Goal: Task Accomplishment & Management: Use online tool/utility

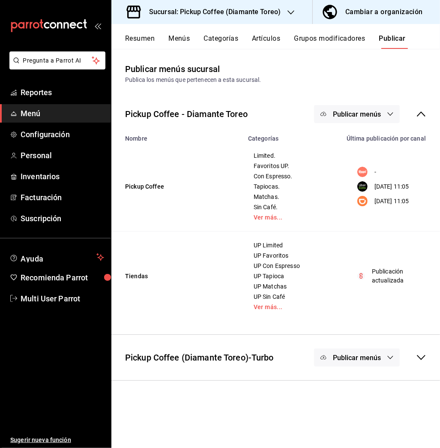
click at [269, 9] on h3 "Sucursal: Pickup Coffee (Diamante Toreo)" at bounding box center [211, 12] width 138 height 10
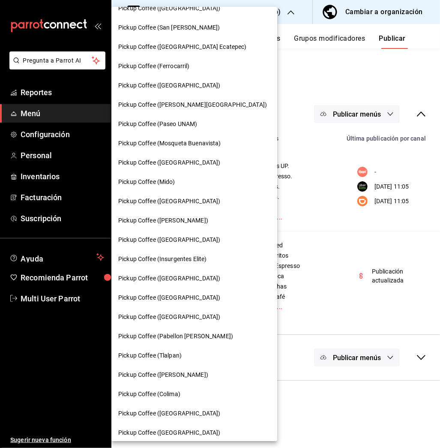
scroll to position [321, 0]
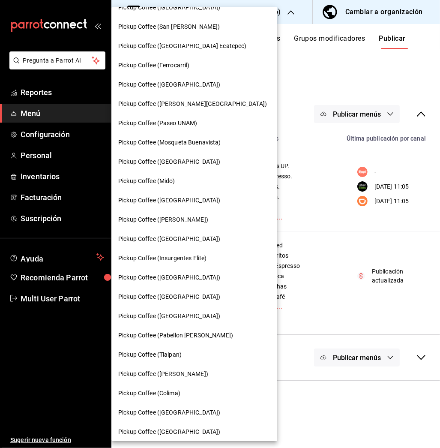
click at [206, 200] on div "Pickup Coffee ([GEOGRAPHIC_DATA])" at bounding box center [194, 200] width 152 height 9
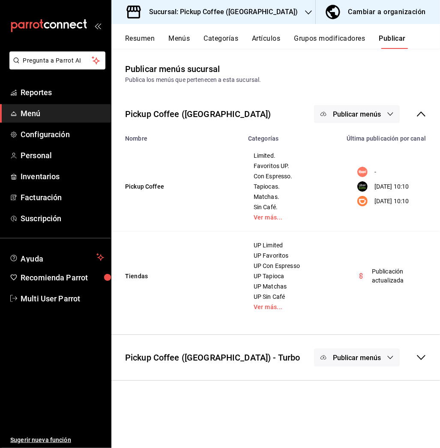
click at [261, 14] on h3 "Sucursal: Pickup Coffee ([GEOGRAPHIC_DATA])" at bounding box center [220, 12] width 156 height 10
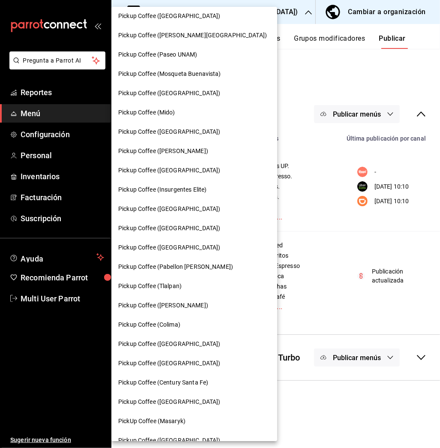
scroll to position [440, 0]
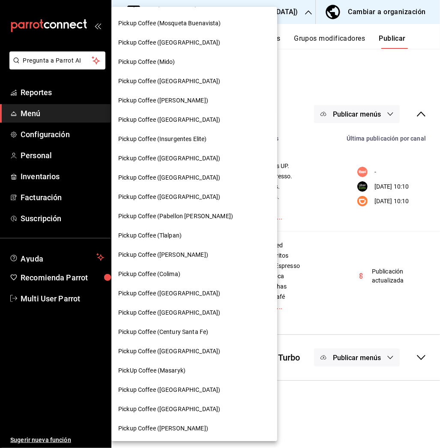
click at [175, 279] on div "Pickup Coffee (Colima)" at bounding box center [194, 273] width 166 height 19
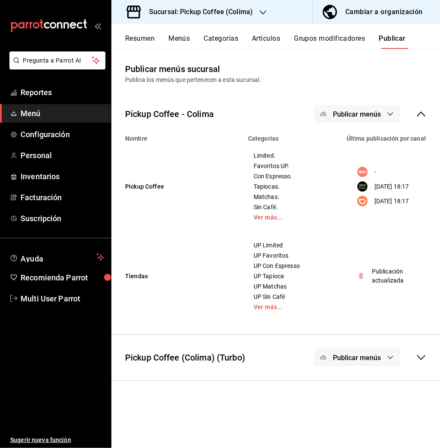
click at [129, 33] on div "Resumen Menús Categorías Artículos Grupos modificadores Publicar" at bounding box center [275, 36] width 329 height 25
click at [139, 37] on button "Resumen" at bounding box center [140, 41] width 30 height 15
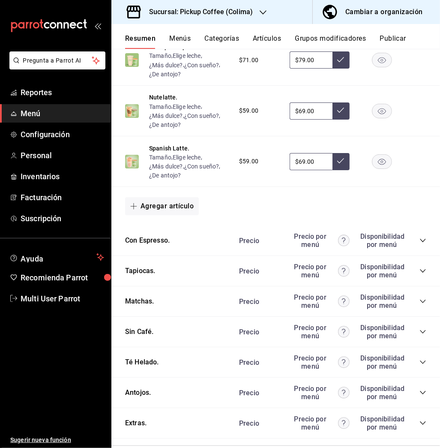
scroll to position [451, 0]
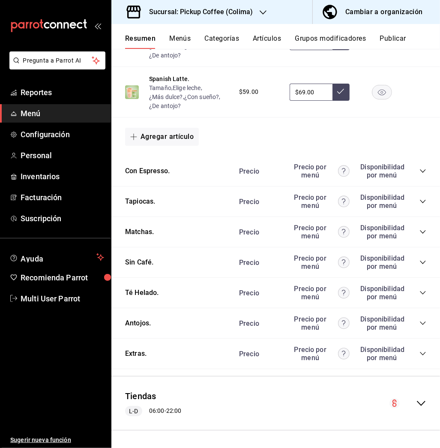
click at [409, 321] on div "Precio Precio por menú Disponibilidad por menú" at bounding box center [329, 323] width 196 height 16
click at [420, 322] on icon "collapse-category-row" at bounding box center [423, 322] width 6 height 3
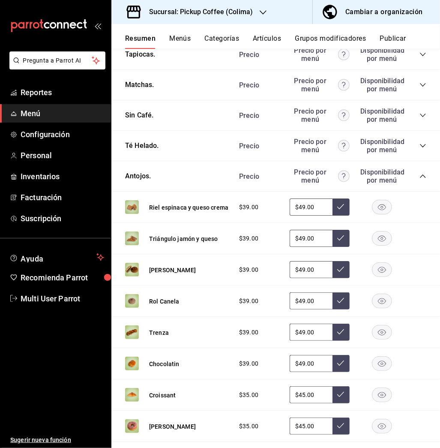
scroll to position [648, 0]
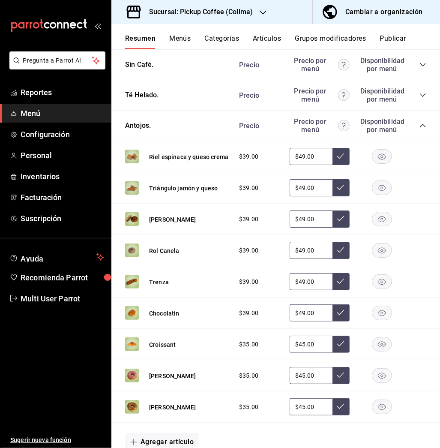
click at [372, 221] on rect "button" at bounding box center [382, 219] width 20 height 14
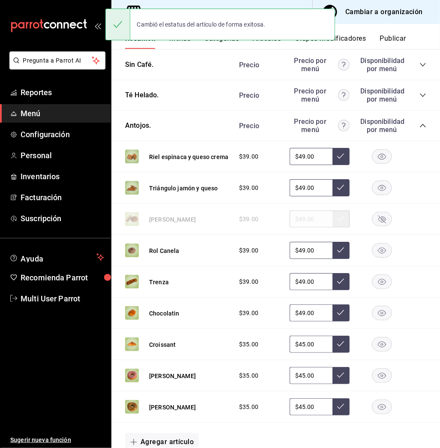
click at [396, 34] on button "Publicar" at bounding box center [393, 41] width 27 height 15
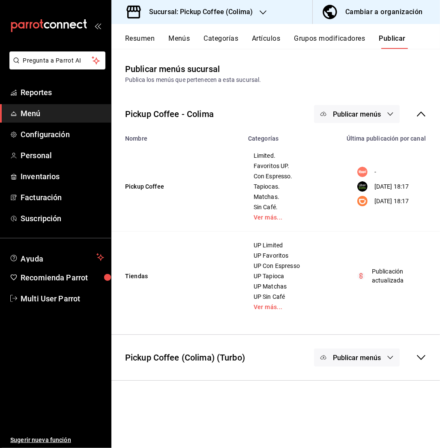
click at [344, 108] on button "Publicar menús" at bounding box center [357, 114] width 86 height 18
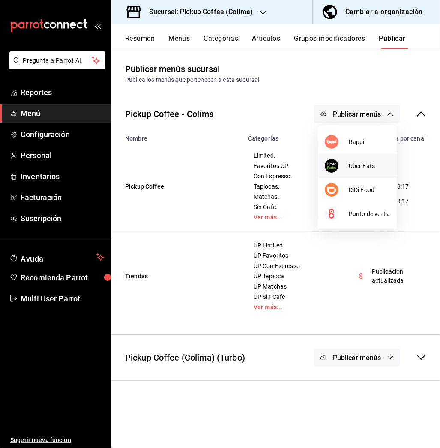
click at [370, 168] on span "Uber Eats" at bounding box center [369, 166] width 41 height 9
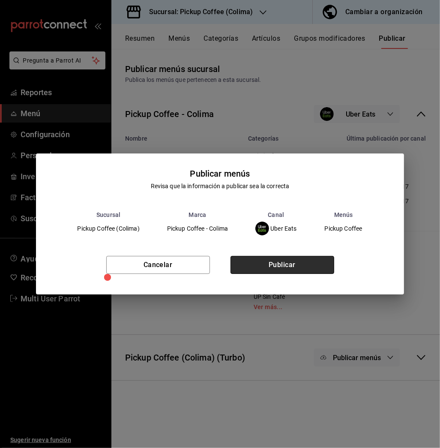
click at [300, 261] on button "Publicar" at bounding box center [283, 265] width 104 height 18
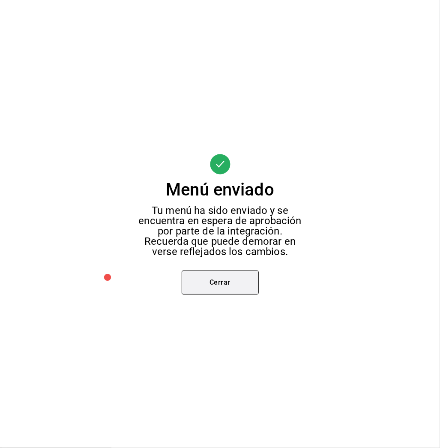
click at [234, 280] on button "Cerrar" at bounding box center [220, 282] width 77 height 24
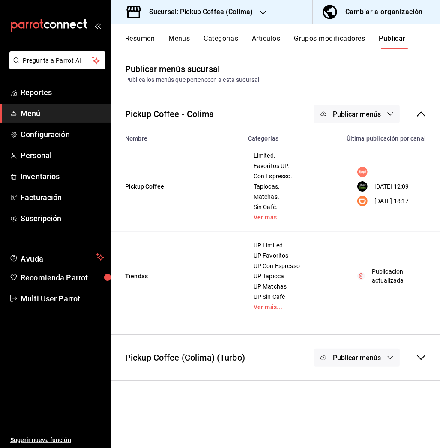
click at [374, 117] on span "Publicar menús" at bounding box center [357, 114] width 48 height 8
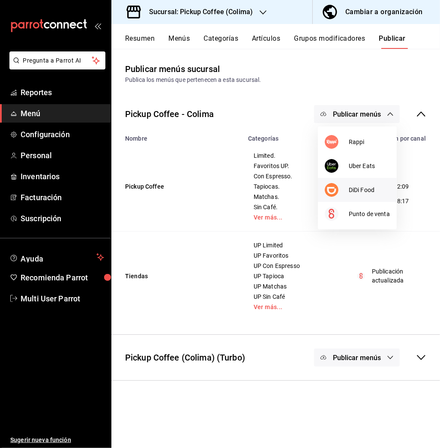
click at [358, 187] on span "DiDi Food" at bounding box center [369, 190] width 41 height 9
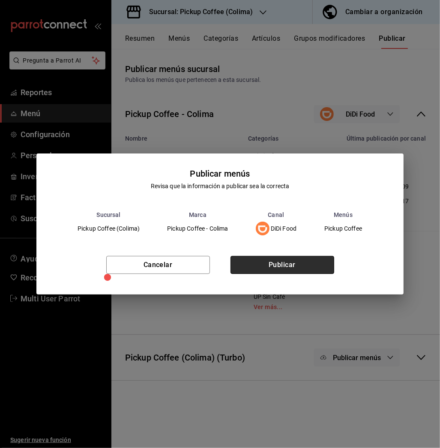
click at [282, 265] on button "Publicar" at bounding box center [283, 265] width 104 height 18
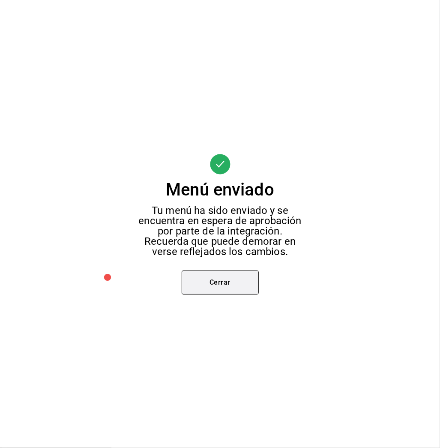
click at [233, 284] on button "Cerrar" at bounding box center [220, 282] width 77 height 24
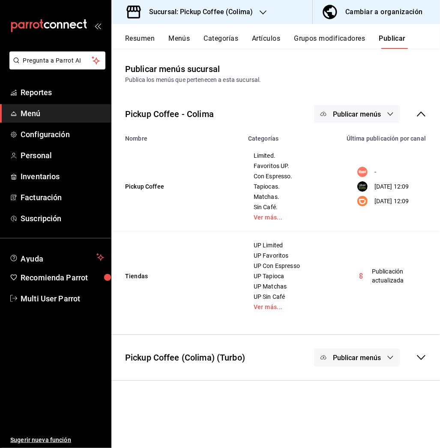
click at [263, 8] on div at bounding box center [263, 12] width 7 height 9
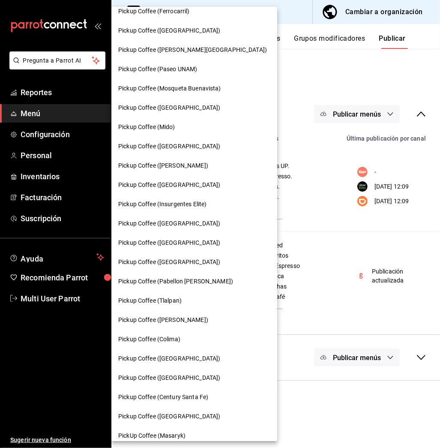
scroll to position [440, 0]
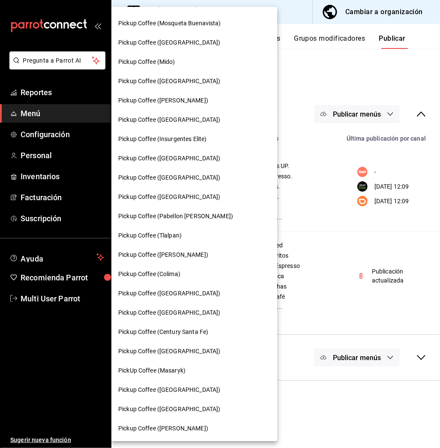
click at [175, 353] on span "Pickup Coffee ([GEOGRAPHIC_DATA])" at bounding box center [169, 351] width 102 height 9
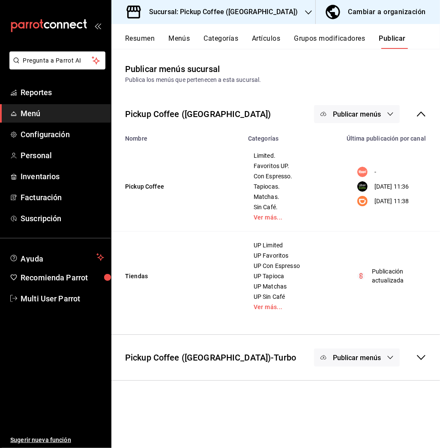
click at [150, 43] on button "Resumen" at bounding box center [140, 41] width 30 height 15
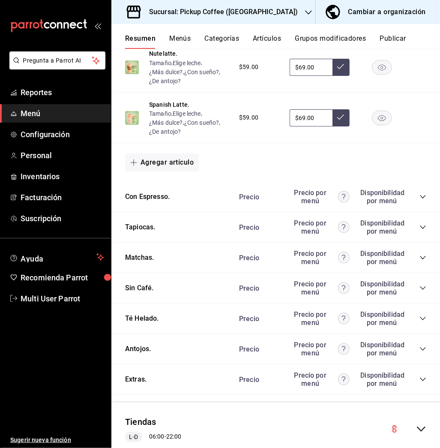
scroll to position [451, 0]
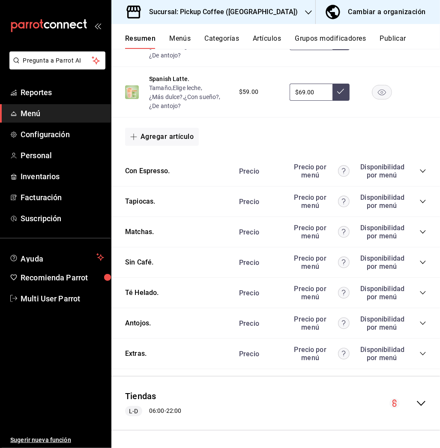
click at [420, 321] on icon "collapse-category-row" at bounding box center [423, 322] width 6 height 3
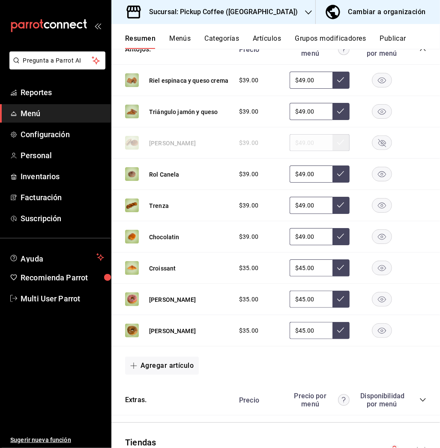
scroll to position [723, 0]
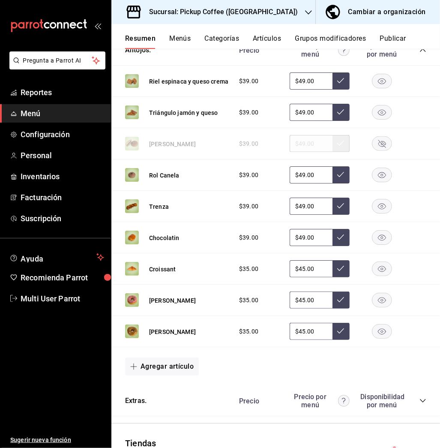
click at [376, 302] on rect "button" at bounding box center [382, 300] width 20 height 14
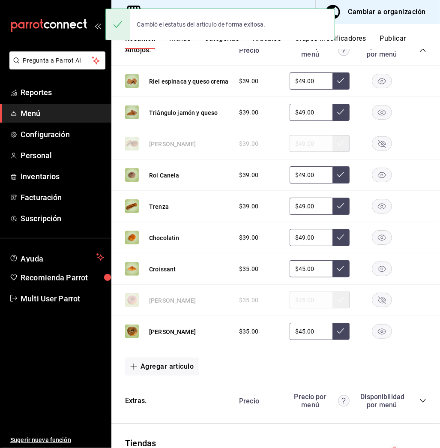
click at [391, 40] on button "Publicar" at bounding box center [393, 41] width 27 height 15
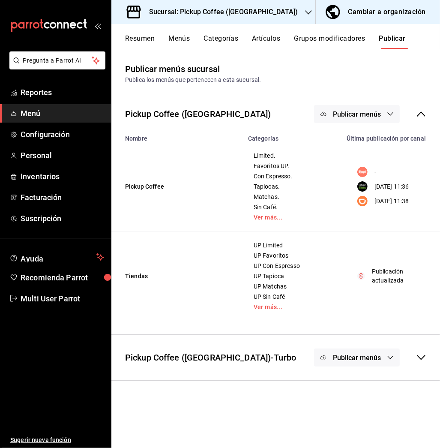
click at [345, 110] on span "Publicar menús" at bounding box center [357, 114] width 48 height 8
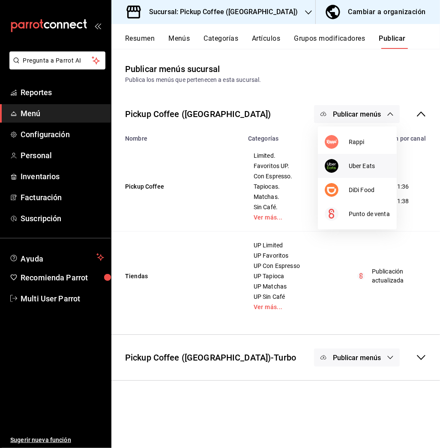
click at [350, 168] on span "Uber Eats" at bounding box center [369, 166] width 41 height 9
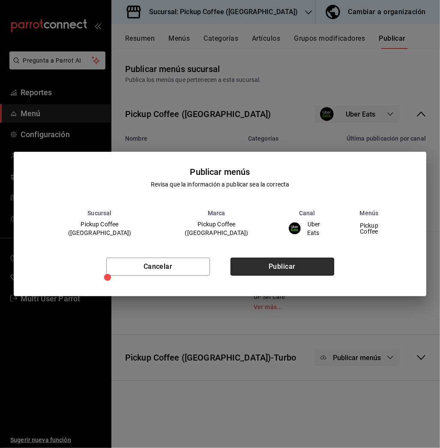
click at [312, 263] on button "Publicar" at bounding box center [283, 267] width 104 height 18
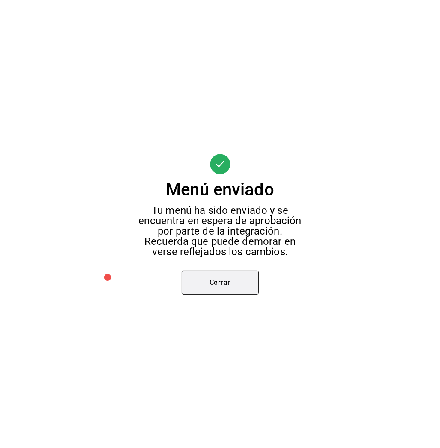
click at [236, 278] on button "Cerrar" at bounding box center [220, 282] width 77 height 24
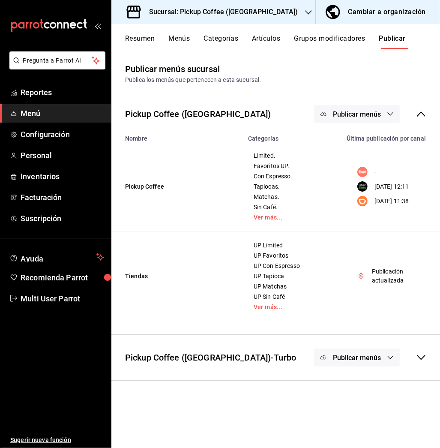
click at [357, 108] on button "Publicar menús" at bounding box center [357, 114] width 86 height 18
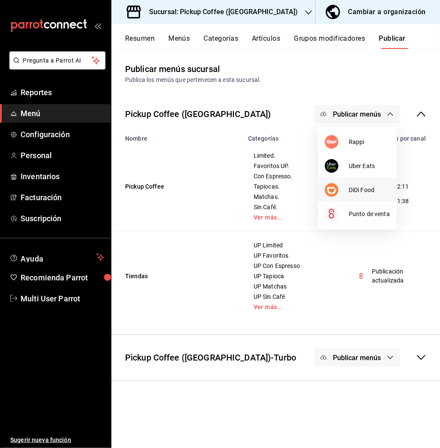
click at [359, 186] on span "DiDi Food" at bounding box center [369, 190] width 41 height 9
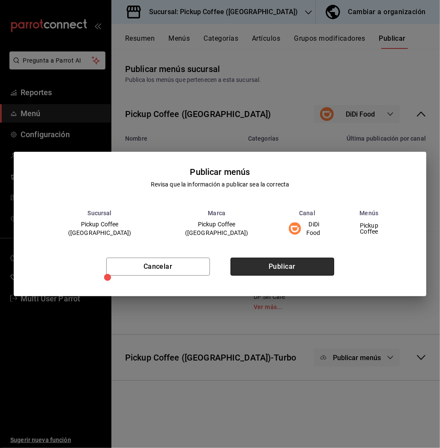
click at [285, 266] on button "Publicar" at bounding box center [283, 267] width 104 height 18
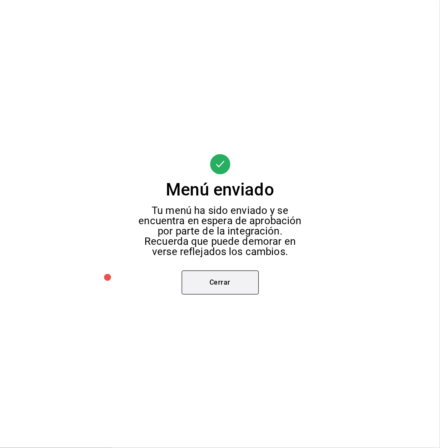
click at [242, 280] on button "Cerrar" at bounding box center [220, 282] width 77 height 24
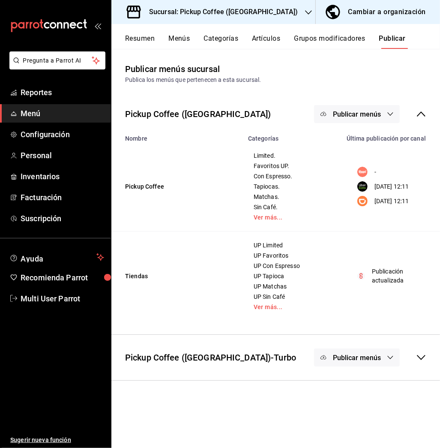
click at [272, 17] on div "Sucursal: Pickup Coffee ([GEOGRAPHIC_DATA])" at bounding box center [216, 12] width 197 height 24
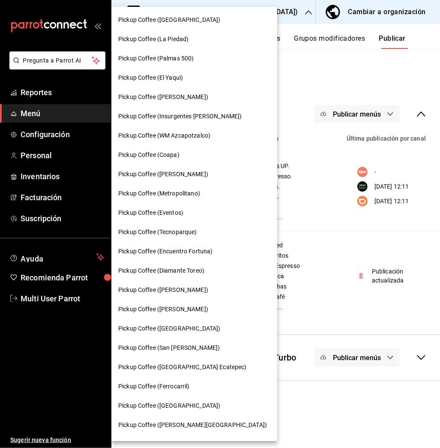
click at [172, 327] on span "Pickup Coffee ([GEOGRAPHIC_DATA])" at bounding box center [169, 328] width 102 height 9
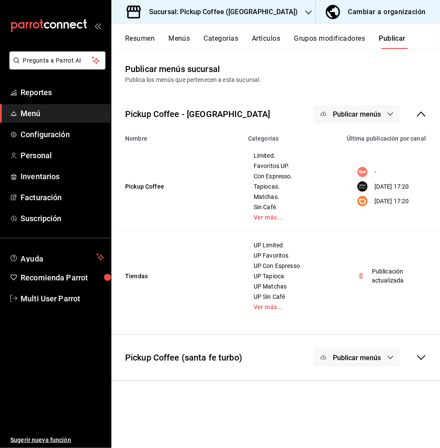
click at [144, 42] on button "Resumen" at bounding box center [140, 41] width 30 height 15
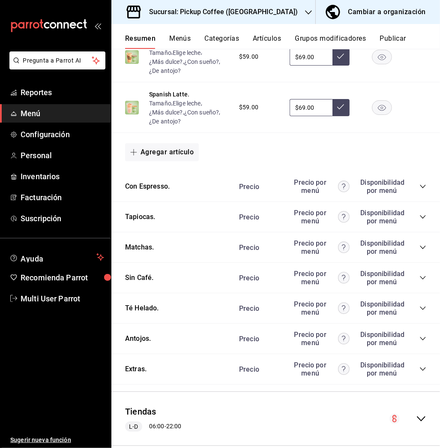
scroll to position [439, 0]
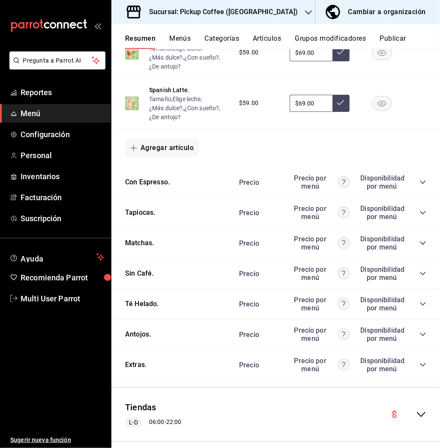
click at [420, 334] on icon "collapse-category-row" at bounding box center [423, 334] width 7 height 7
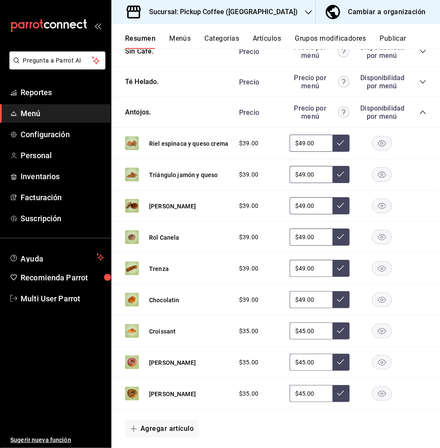
scroll to position [687, 0]
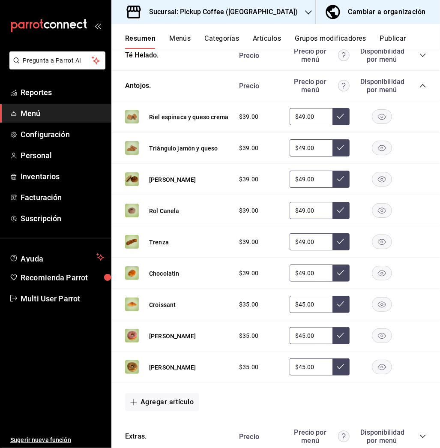
click at [372, 366] on rect "button" at bounding box center [382, 367] width 20 height 14
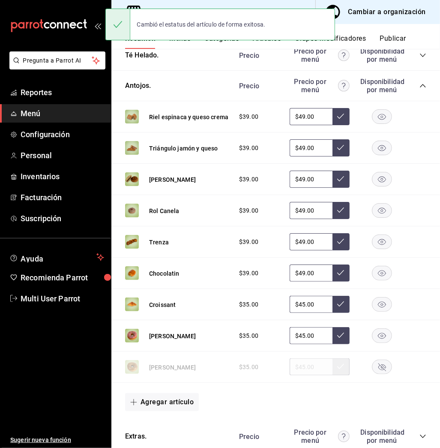
click at [401, 36] on button "Publicar" at bounding box center [393, 41] width 27 height 15
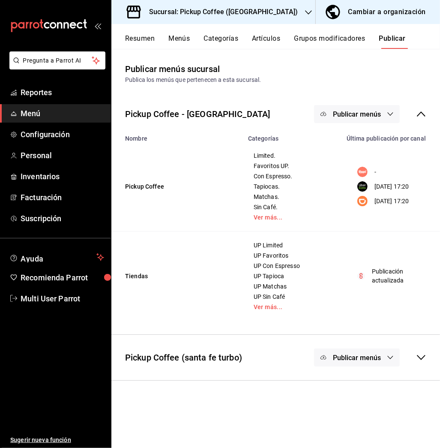
click at [360, 109] on button "Publicar menús" at bounding box center [357, 114] width 86 height 18
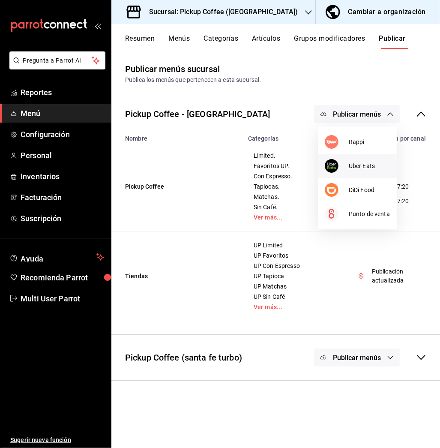
click at [350, 163] on span "Uber Eats" at bounding box center [369, 166] width 41 height 9
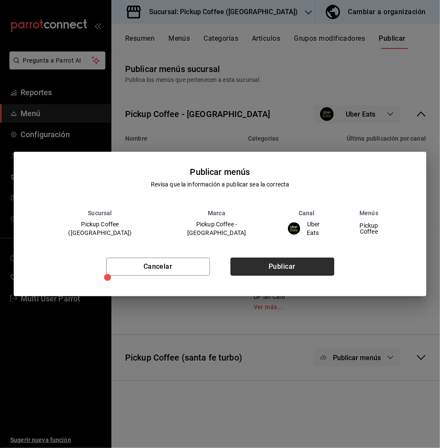
click at [321, 266] on button "Publicar" at bounding box center [283, 267] width 104 height 18
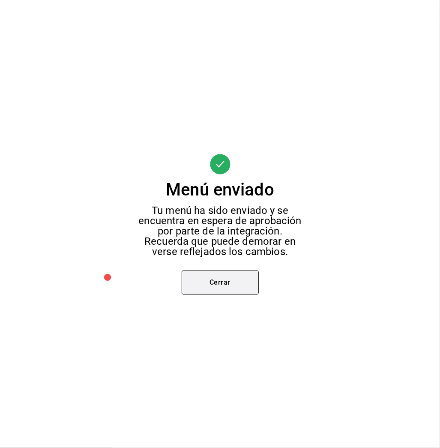
click at [243, 286] on button "Cerrar" at bounding box center [220, 282] width 77 height 24
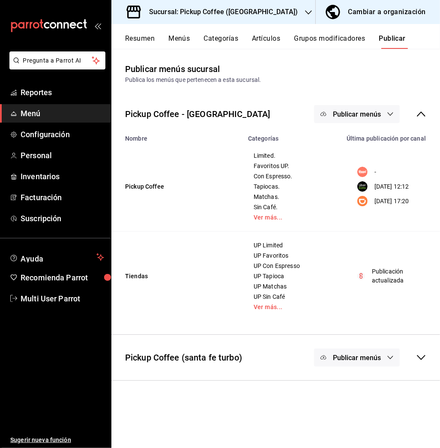
click at [359, 115] on span "Publicar menús" at bounding box center [357, 114] width 48 height 8
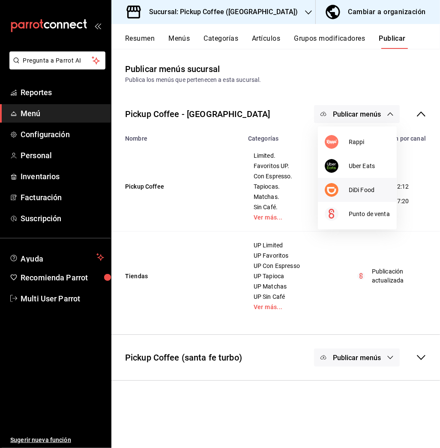
click at [365, 186] on span "DiDi Food" at bounding box center [369, 190] width 41 height 9
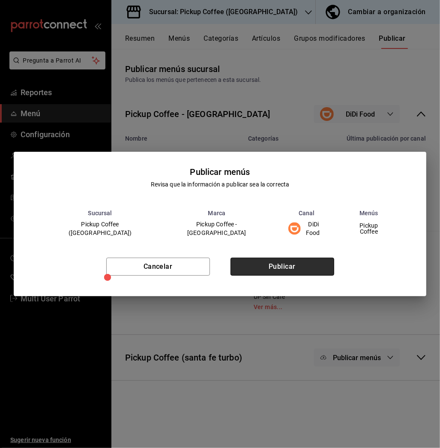
click at [298, 263] on button "Publicar" at bounding box center [283, 267] width 104 height 18
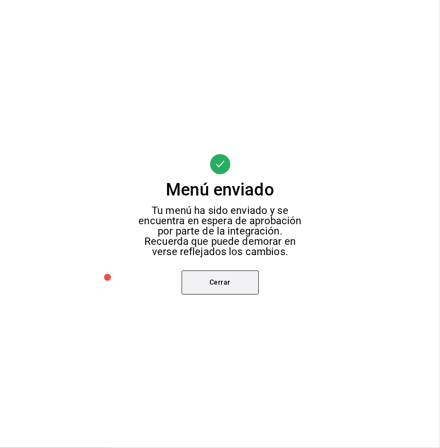
click at [247, 283] on button "Cerrar" at bounding box center [220, 282] width 77 height 24
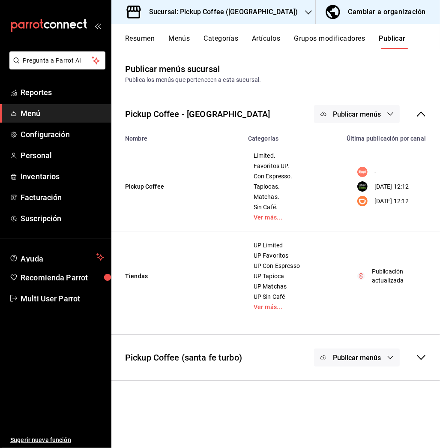
click at [254, 11] on h3 "Sucursal: Pickup Coffee ([GEOGRAPHIC_DATA])" at bounding box center [220, 12] width 156 height 10
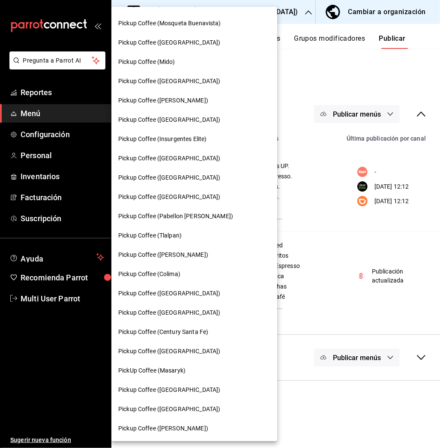
scroll to position [440, 0]
click at [173, 291] on span "Pickup Coffee ([GEOGRAPHIC_DATA])" at bounding box center [169, 293] width 102 height 9
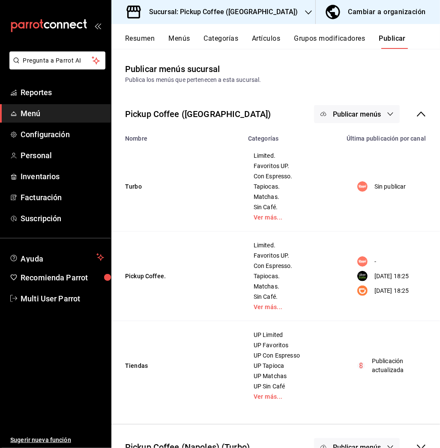
drag, startPoint x: 173, startPoint y: 291, endPoint x: 136, endPoint y: 37, distance: 257.2
click at [136, 37] on button "Resumen" at bounding box center [140, 41] width 30 height 15
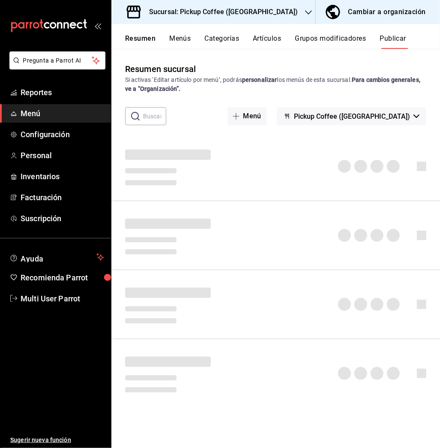
click at [136, 37] on button "Resumen" at bounding box center [140, 41] width 30 height 15
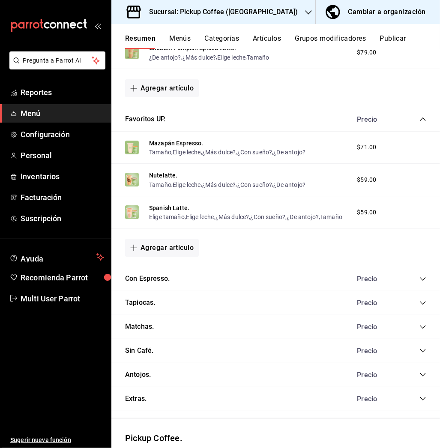
scroll to position [355, 0]
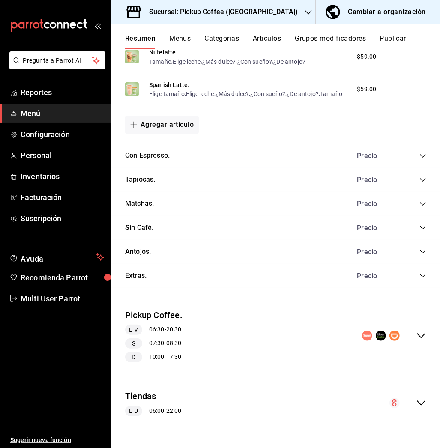
click at [411, 246] on div "Antojos. Precio" at bounding box center [275, 252] width 329 height 24
click at [420, 249] on icon "collapse-category-row" at bounding box center [423, 251] width 7 height 7
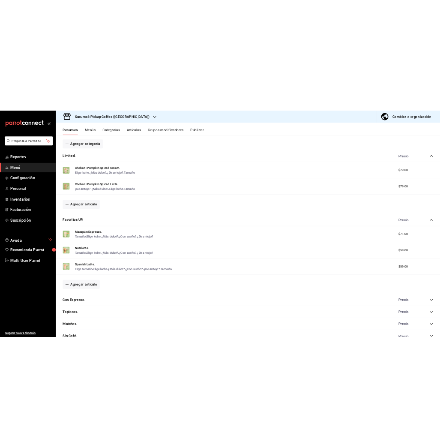
scroll to position [0, 0]
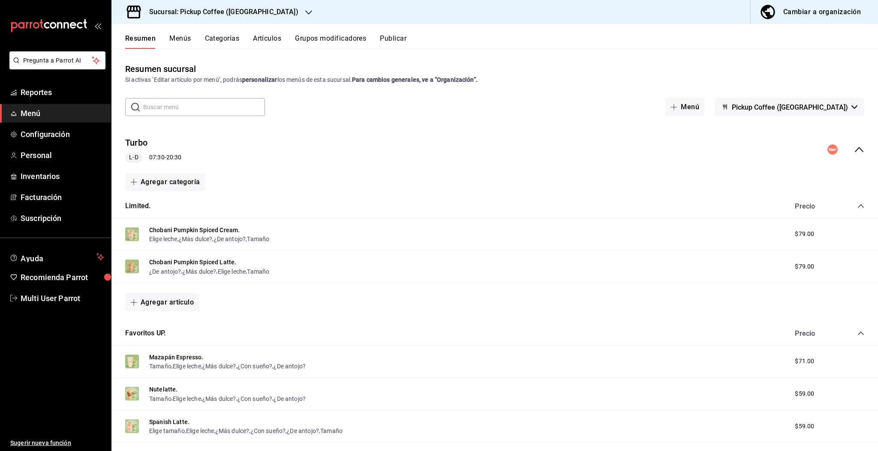
click at [440, 150] on icon "collapse-menu-row" at bounding box center [859, 149] width 10 height 10
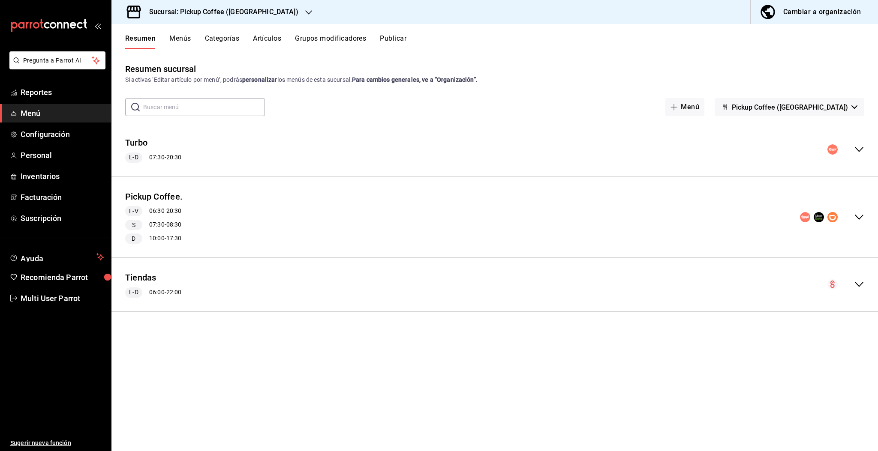
click at [440, 218] on icon "collapse-menu-row" at bounding box center [859, 217] width 10 height 10
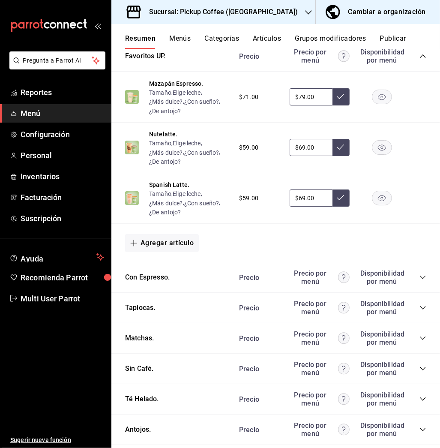
scroll to position [519, 0]
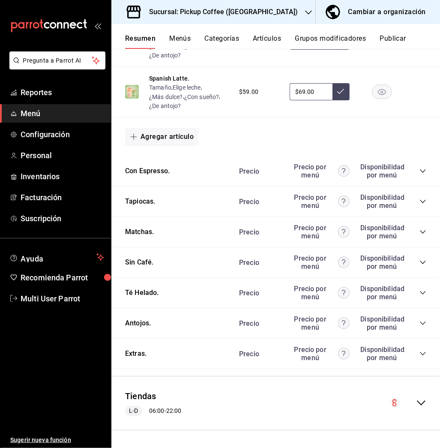
click at [420, 320] on icon "collapse-category-row" at bounding box center [423, 323] width 7 height 7
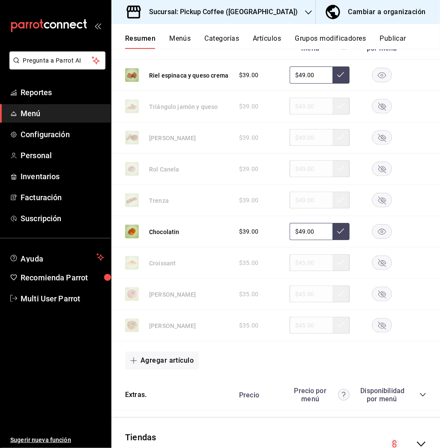
scroll to position [796, 0]
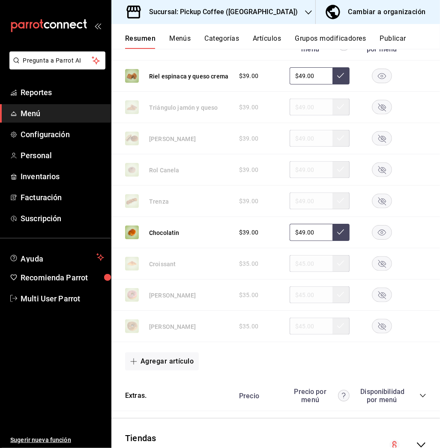
click at [261, 10] on div "Sucursal: Pickup Coffee ([GEOGRAPHIC_DATA])" at bounding box center [216, 12] width 197 height 24
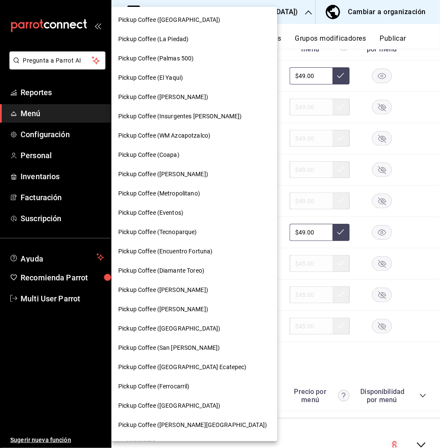
click at [173, 327] on span "Pickup Coffee ([GEOGRAPHIC_DATA])" at bounding box center [169, 328] width 102 height 9
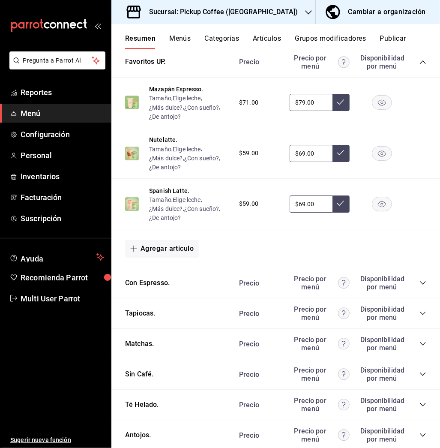
scroll to position [451, 0]
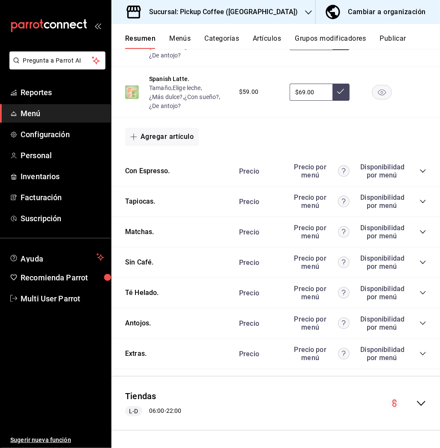
click at [420, 322] on icon "collapse-category-row" at bounding box center [423, 323] width 7 height 7
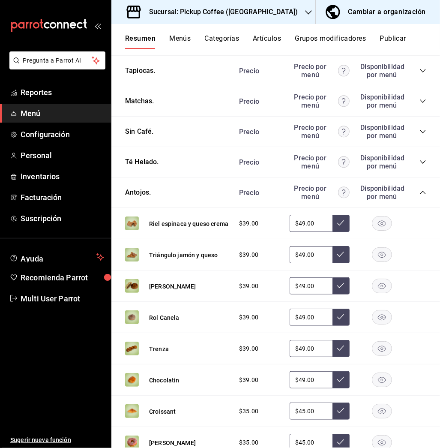
scroll to position [684, 0]
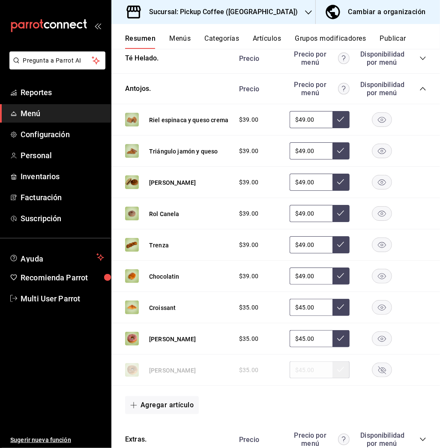
click at [373, 342] on rect "button" at bounding box center [382, 339] width 20 height 14
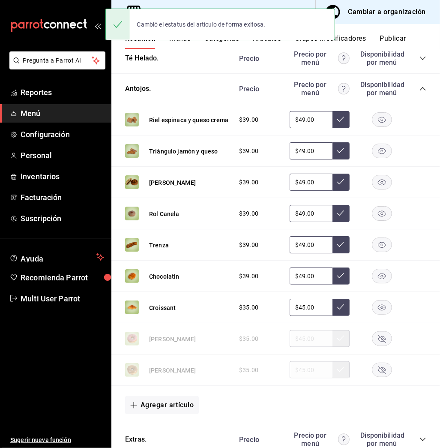
click at [396, 37] on button "Publicar" at bounding box center [393, 41] width 27 height 15
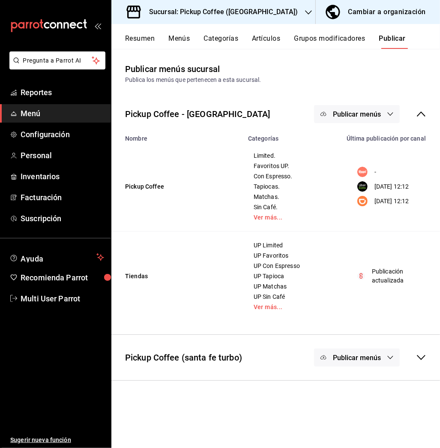
click at [335, 113] on span "Publicar menús" at bounding box center [357, 114] width 48 height 8
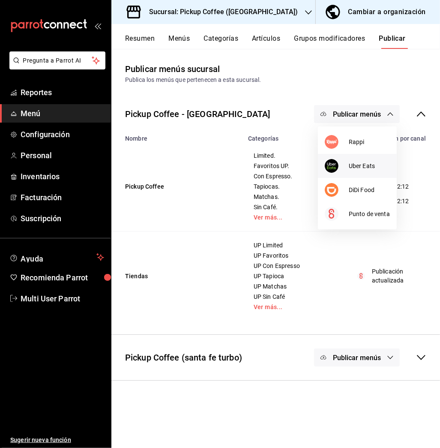
click at [343, 165] on div at bounding box center [337, 166] width 24 height 14
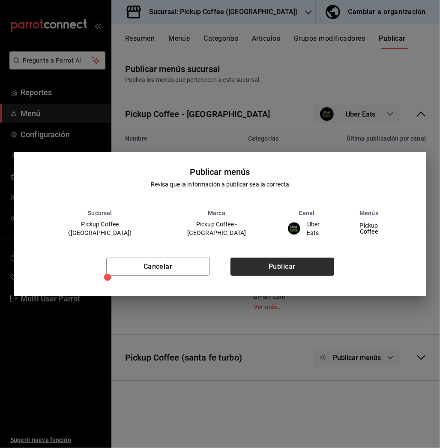
click at [306, 267] on button "Publicar" at bounding box center [283, 267] width 104 height 18
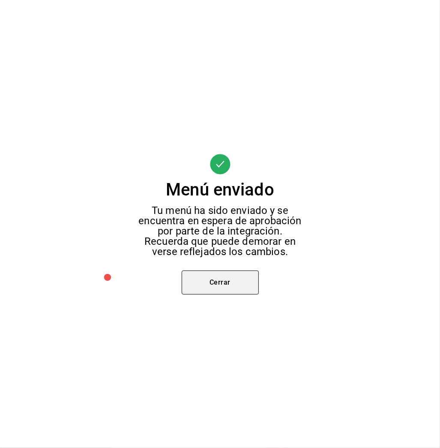
click at [231, 278] on button "Cerrar" at bounding box center [220, 282] width 77 height 24
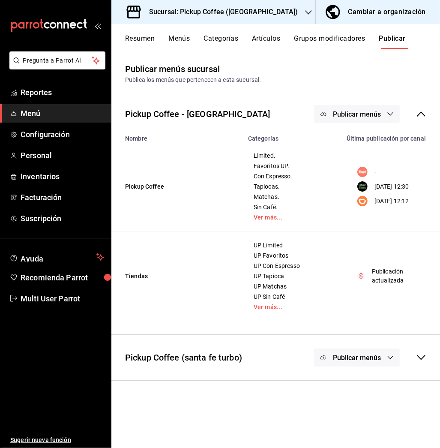
click at [371, 113] on span "Publicar menús" at bounding box center [357, 114] width 48 height 8
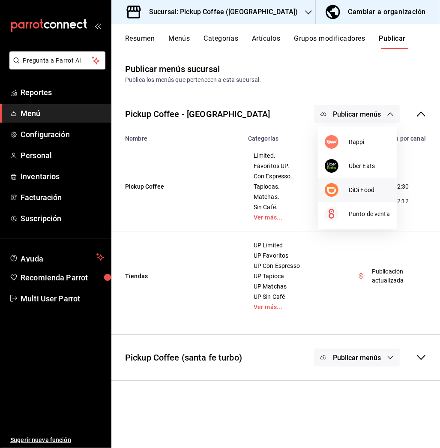
click at [365, 188] on span "DiDi Food" at bounding box center [369, 190] width 41 height 9
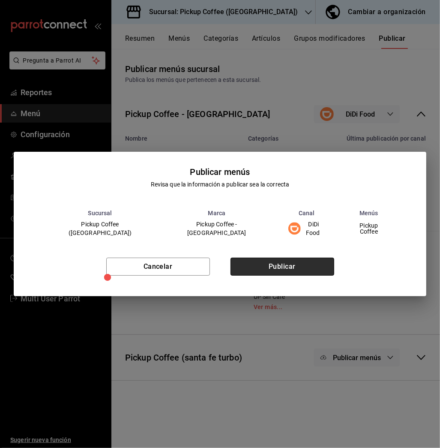
click at [291, 263] on button "Publicar" at bounding box center [283, 267] width 104 height 18
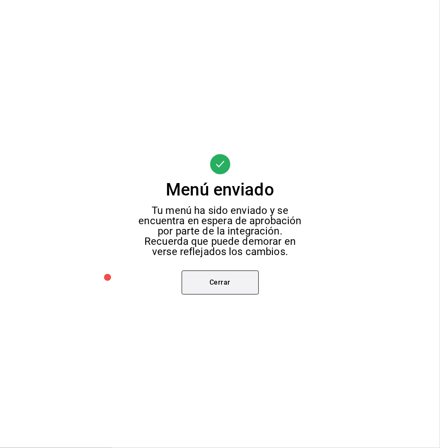
click at [237, 284] on button "Cerrar" at bounding box center [220, 282] width 77 height 24
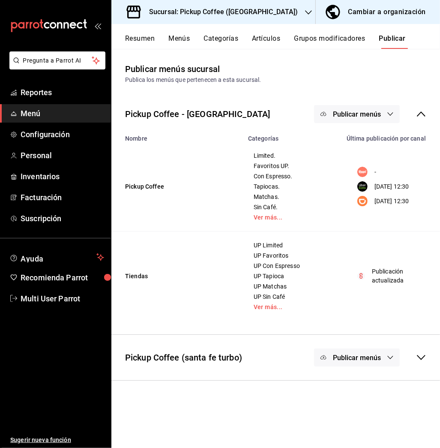
click at [388, 33] on div "Resumen Menús Categorías Artículos Grupos modificadores Publicar" at bounding box center [275, 36] width 329 height 25
click at [391, 45] on button "Publicar" at bounding box center [392, 41] width 27 height 15
click at [359, 114] on span "Publicar menús" at bounding box center [357, 114] width 48 height 8
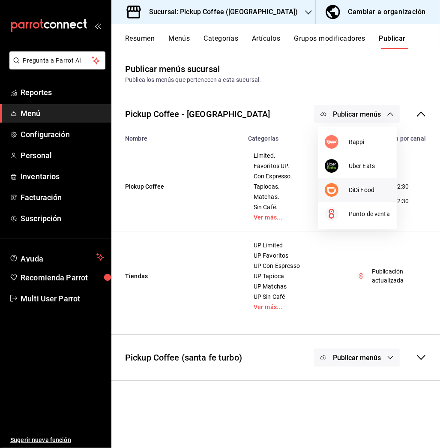
click at [347, 188] on div at bounding box center [337, 190] width 24 height 14
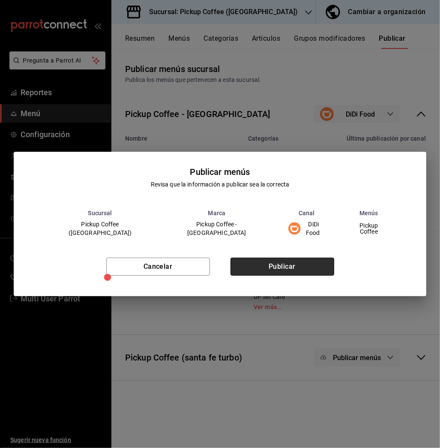
click at [282, 261] on button "Publicar" at bounding box center [283, 267] width 104 height 18
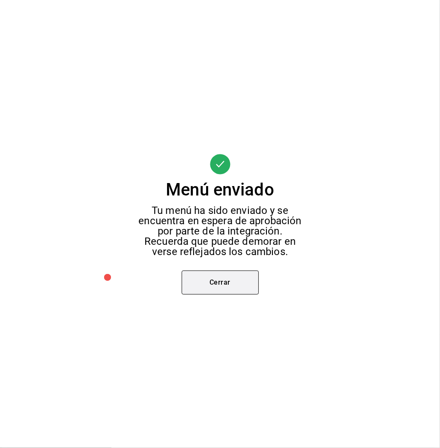
click at [229, 285] on button "Cerrar" at bounding box center [220, 282] width 77 height 24
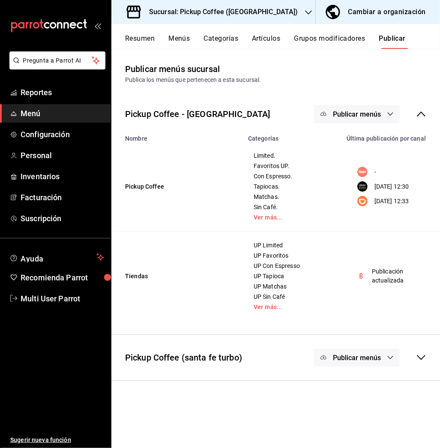
click at [250, 12] on h3 "Sucursal: Pickup Coffee ([GEOGRAPHIC_DATA])" at bounding box center [220, 12] width 156 height 10
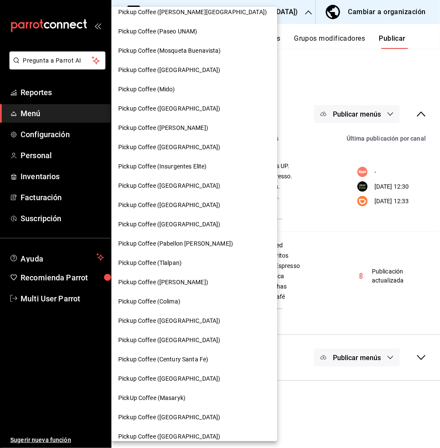
scroll to position [413, 0]
click at [199, 168] on span "Pickup Coffee (Insurgentes Elite)" at bounding box center [162, 166] width 88 height 9
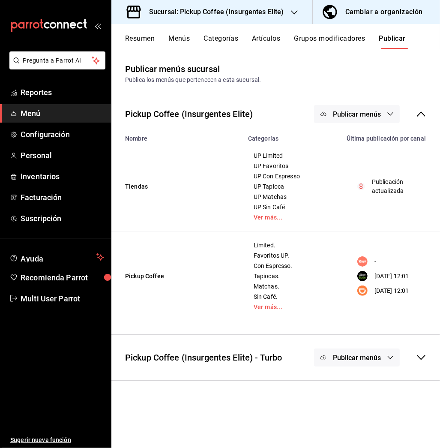
click at [151, 42] on button "Resumen" at bounding box center [140, 41] width 30 height 15
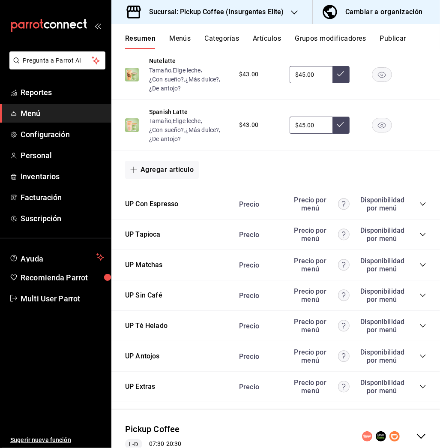
scroll to position [438, 0]
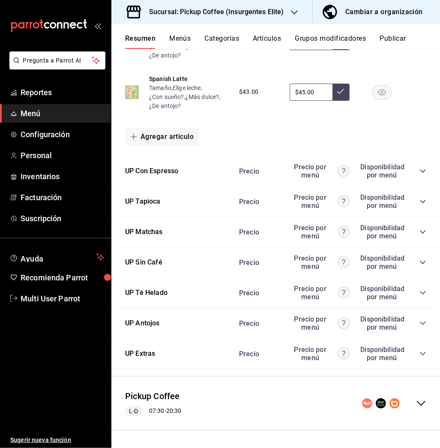
click at [416, 400] on icon "collapse-menu-row" at bounding box center [421, 403] width 10 height 10
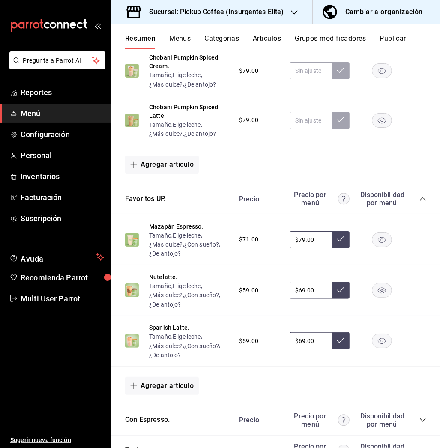
scroll to position [1066, 0]
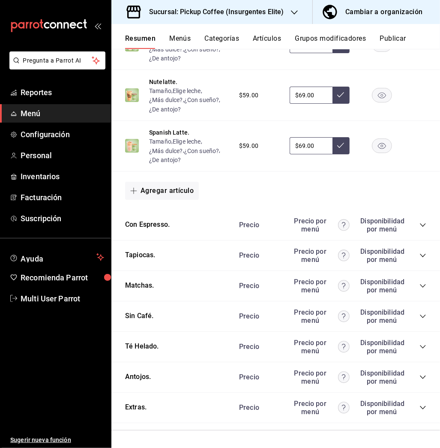
click at [420, 377] on icon "collapse-category-row" at bounding box center [423, 377] width 7 height 7
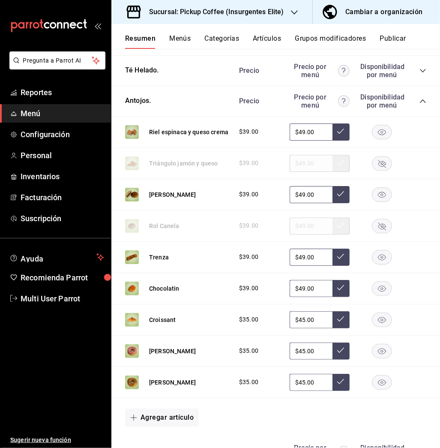
scroll to position [1340, 0]
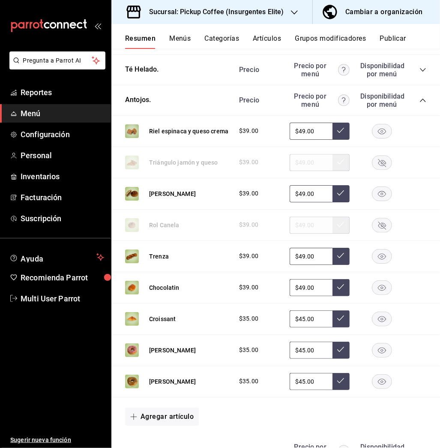
click at [372, 353] on rect "button" at bounding box center [382, 350] width 20 height 14
click at [370, 372] on div "[PERSON_NAME] $35.00 $45.00" at bounding box center [275, 381] width 329 height 31
click at [372, 385] on rect "button" at bounding box center [382, 381] width 20 height 14
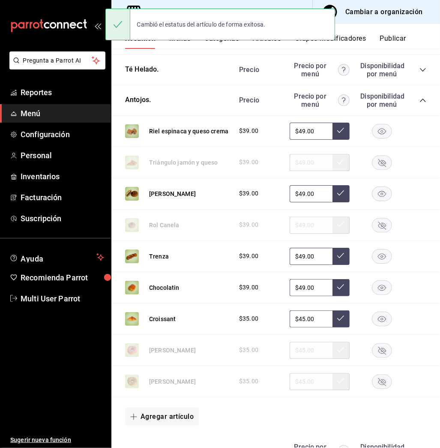
click at [376, 199] on rect "button" at bounding box center [382, 193] width 20 height 14
click at [391, 39] on button "Publicar" at bounding box center [393, 41] width 27 height 15
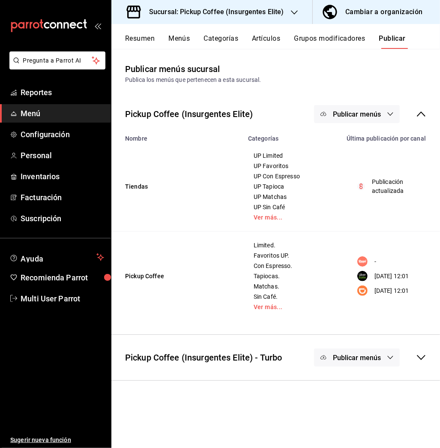
click at [358, 108] on button "Publicar menús" at bounding box center [357, 114] width 86 height 18
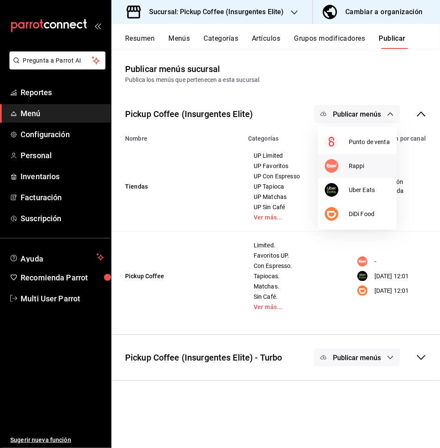
click at [352, 165] on span "Rappi" at bounding box center [369, 166] width 41 height 9
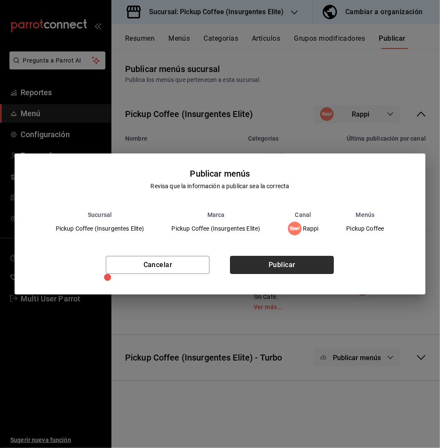
click at [302, 264] on button "Publicar" at bounding box center [282, 265] width 104 height 18
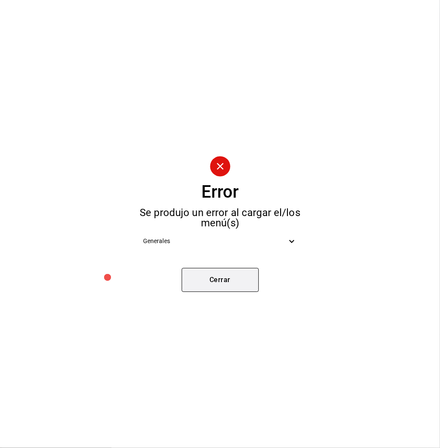
click at [219, 278] on button "Cerrar" at bounding box center [220, 280] width 77 height 24
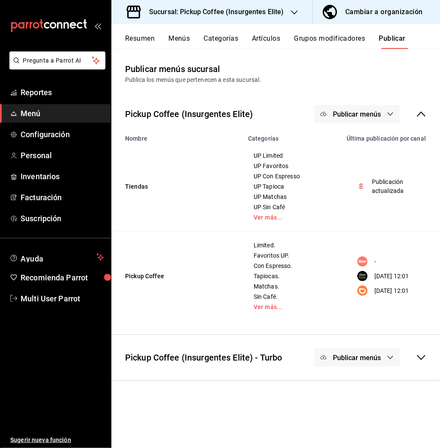
click at [362, 111] on span "Publicar menús" at bounding box center [357, 114] width 48 height 8
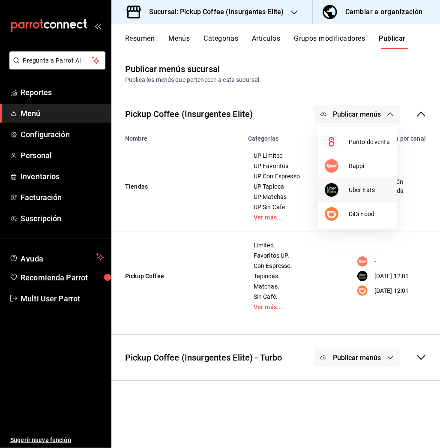
click at [349, 183] on li "Uber Eats" at bounding box center [357, 190] width 79 height 24
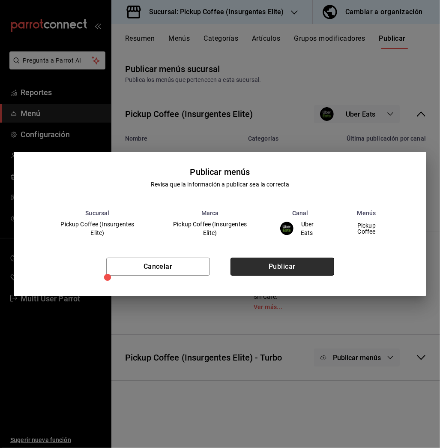
click at [315, 267] on button "Publicar" at bounding box center [283, 267] width 104 height 18
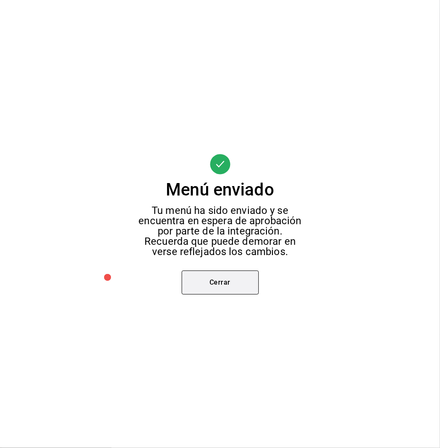
click at [242, 279] on button "Cerrar" at bounding box center [220, 282] width 77 height 24
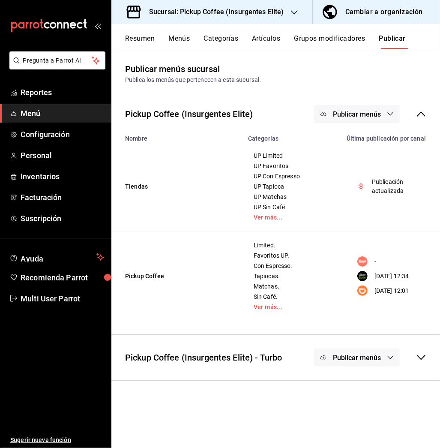
click at [393, 109] on button "Publicar menús" at bounding box center [357, 114] width 86 height 18
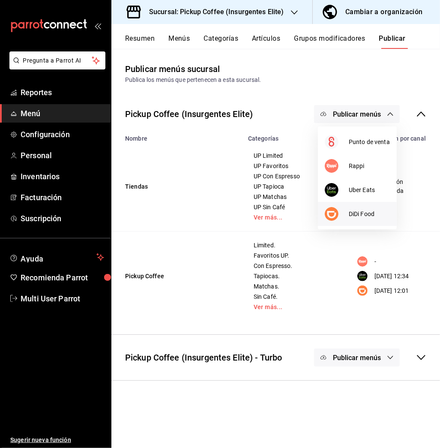
click at [375, 211] on span "DiDi Food" at bounding box center [369, 214] width 41 height 9
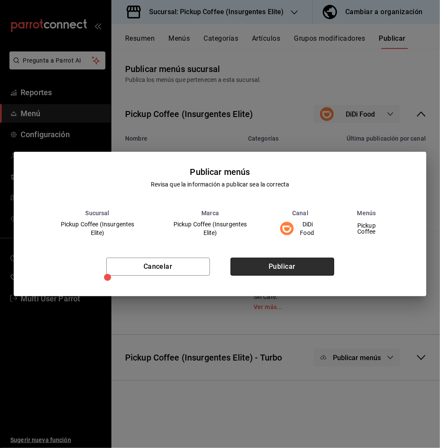
click at [279, 258] on button "Publicar" at bounding box center [283, 267] width 104 height 18
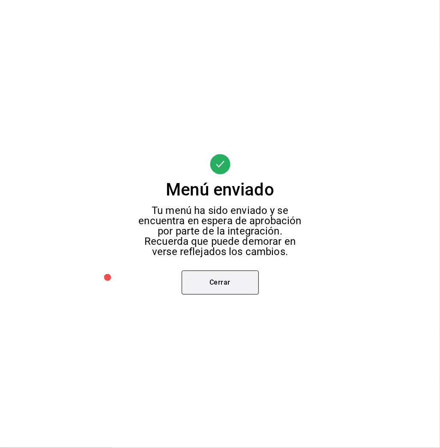
click at [234, 283] on button "Cerrar" at bounding box center [220, 282] width 77 height 24
